Goal: Obtain resource: Download file/media

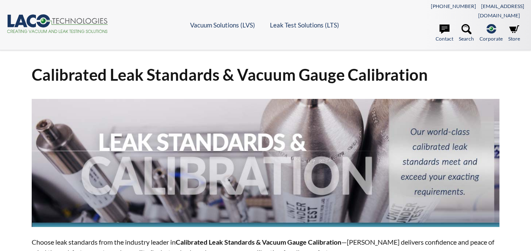
select select "Widget de traduction"
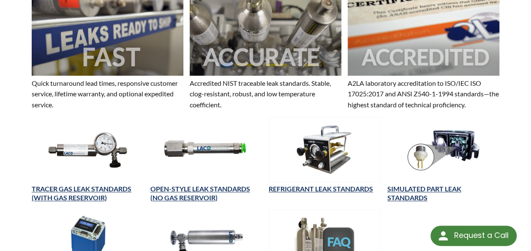
scroll to position [296, 0]
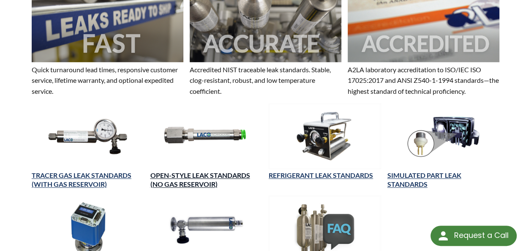
click at [194, 171] on link "OPEN-STYLE LEAK STANDARDS (NO GAS RESERVOIR)" at bounding box center [200, 179] width 100 height 17
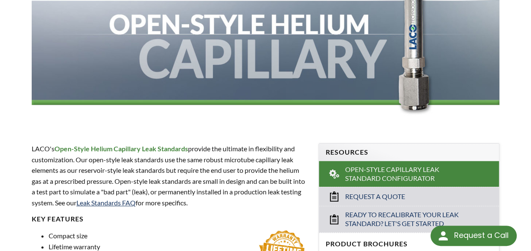
scroll to position [254, 0]
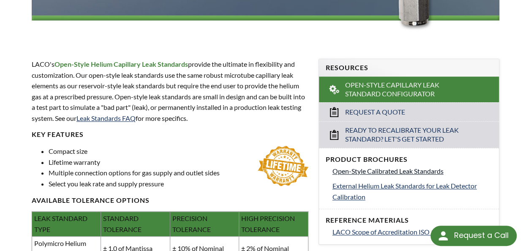
click at [345, 167] on span "Open-Style Calibrated Leak Standards" at bounding box center [388, 171] width 111 height 8
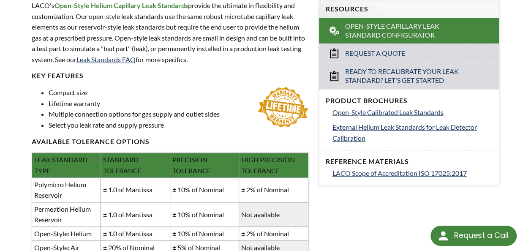
scroll to position [338, 0]
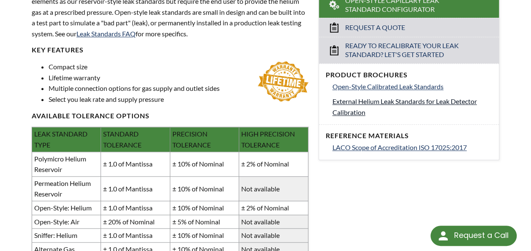
click at [363, 97] on span "External Helium Leak Standards for Leak Detector Calibration" at bounding box center [405, 106] width 145 height 19
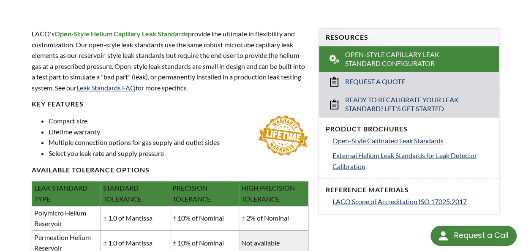
scroll to position [296, 0]
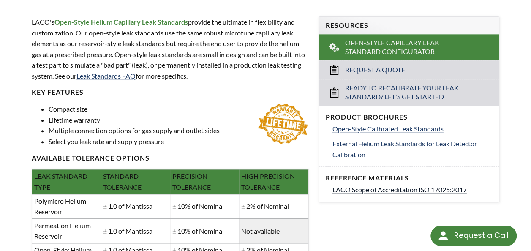
click at [351, 186] on span "LACO Scope of Accreditation ISO 17025:2017" at bounding box center [400, 190] width 134 height 8
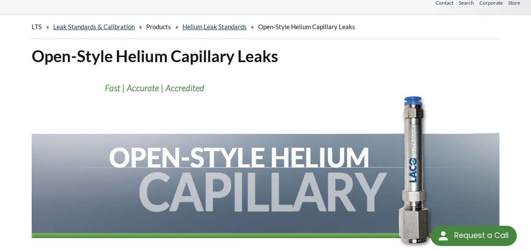
scroll to position [0, 0]
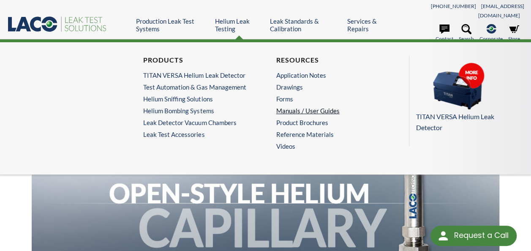
click at [289, 107] on link "Manuals / User Guides" at bounding box center [329, 111] width 107 height 8
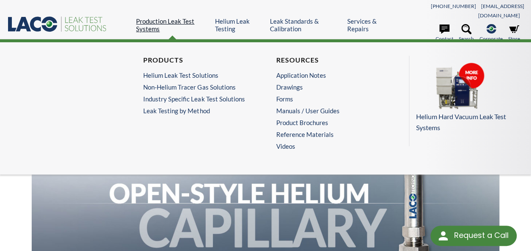
click at [186, 17] on link "Production Leak Test Systems" at bounding box center [172, 24] width 72 height 15
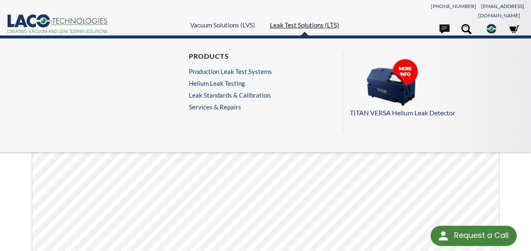
click at [286, 22] on link "Leak Test Solutions (LTS)" at bounding box center [304, 25] width 69 height 8
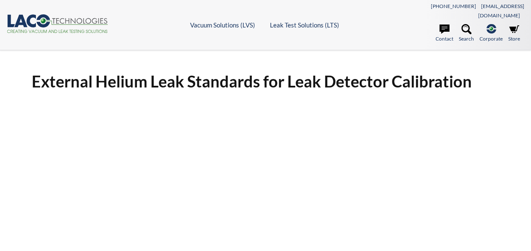
select select "Widget de traduction"
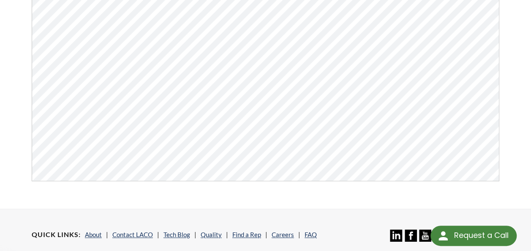
scroll to position [66, 0]
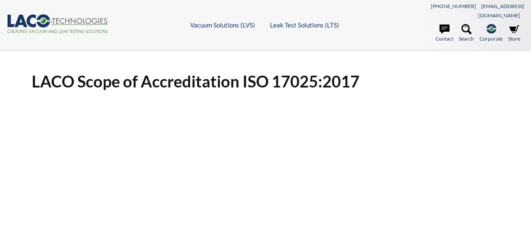
select select "Widget de traduction"
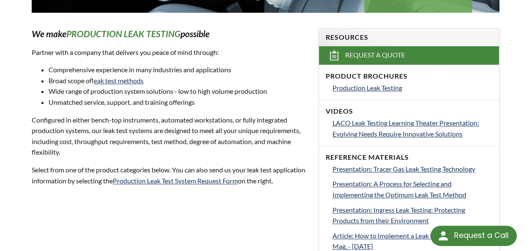
scroll to position [254, 0]
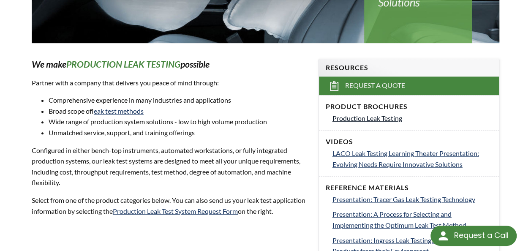
click at [371, 114] on span "Production Leak Testing" at bounding box center [368, 118] width 70 height 8
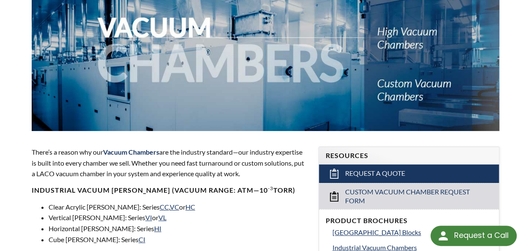
scroll to position [254, 0]
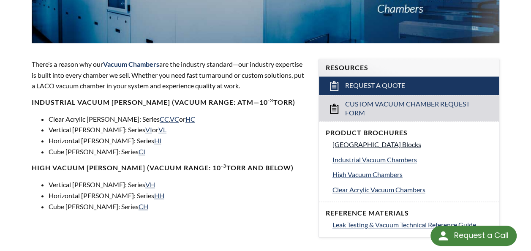
click at [366, 140] on span "Vacuum Chamber Building Blocks" at bounding box center [377, 144] width 89 height 8
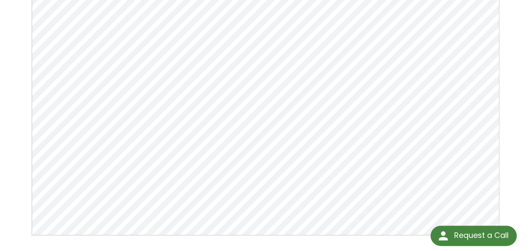
scroll to position [169, 0]
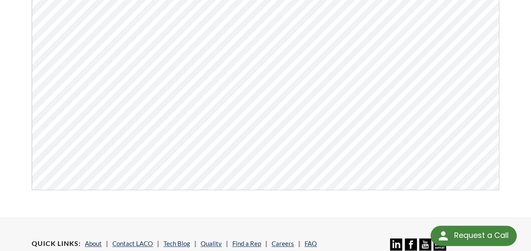
click at [510, 44] on div "Vacuum Chamber Building Blocks Click Here To Download" at bounding box center [265, 49] width 531 height 308
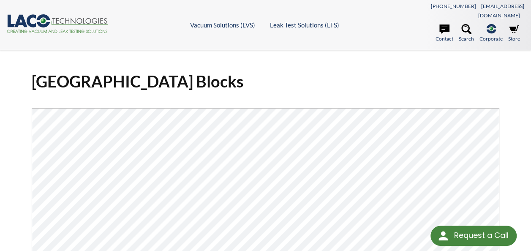
click at [382, 75] on h1 "[GEOGRAPHIC_DATA] Blocks" at bounding box center [266, 81] width 468 height 21
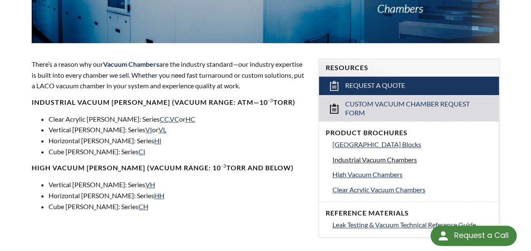
click at [352, 156] on span "Industrial Vacuum Chambers" at bounding box center [375, 160] width 85 height 8
